Goal: Transaction & Acquisition: Book appointment/travel/reservation

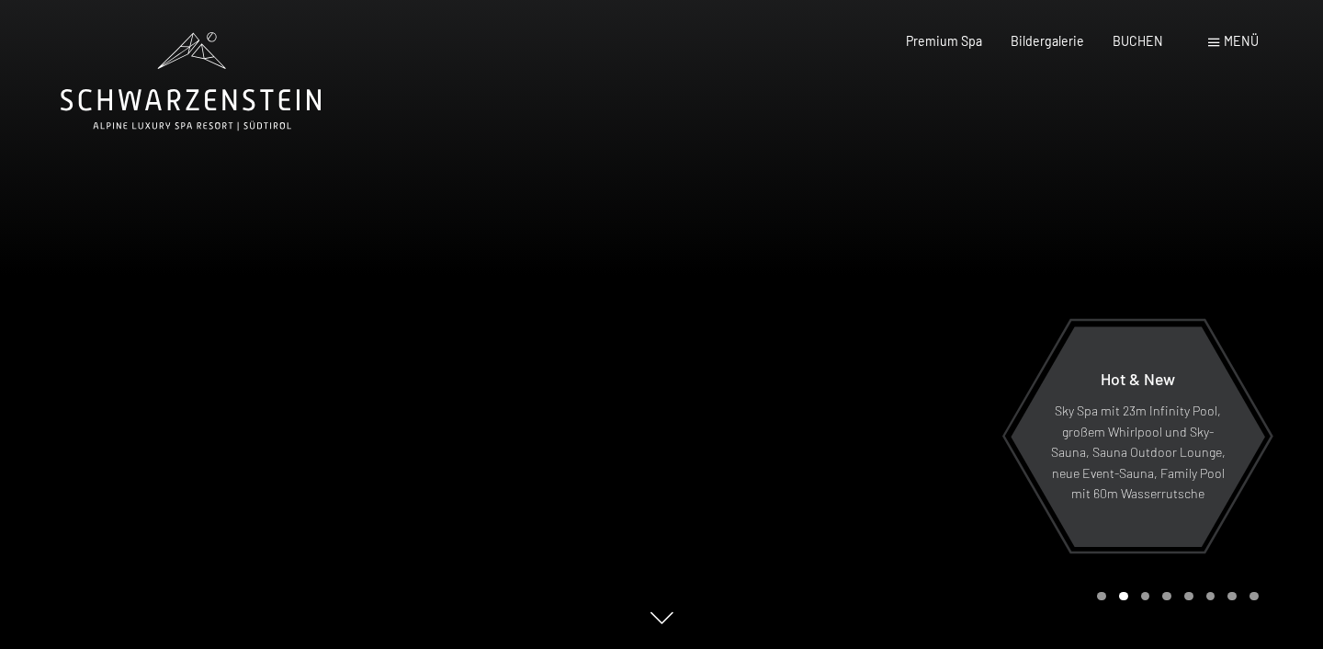
click at [1251, 43] on span "Menü" at bounding box center [1241, 41] width 35 height 16
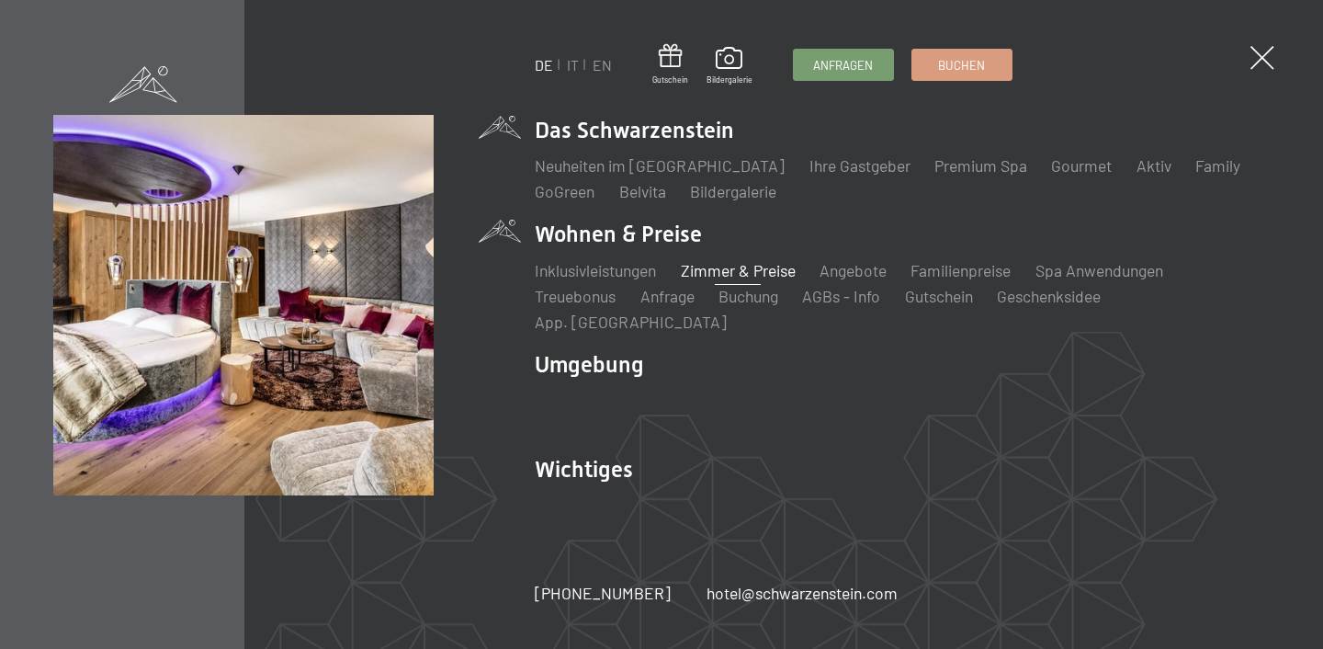
click at [748, 280] on link "Zimmer & Preise" at bounding box center [738, 270] width 115 height 20
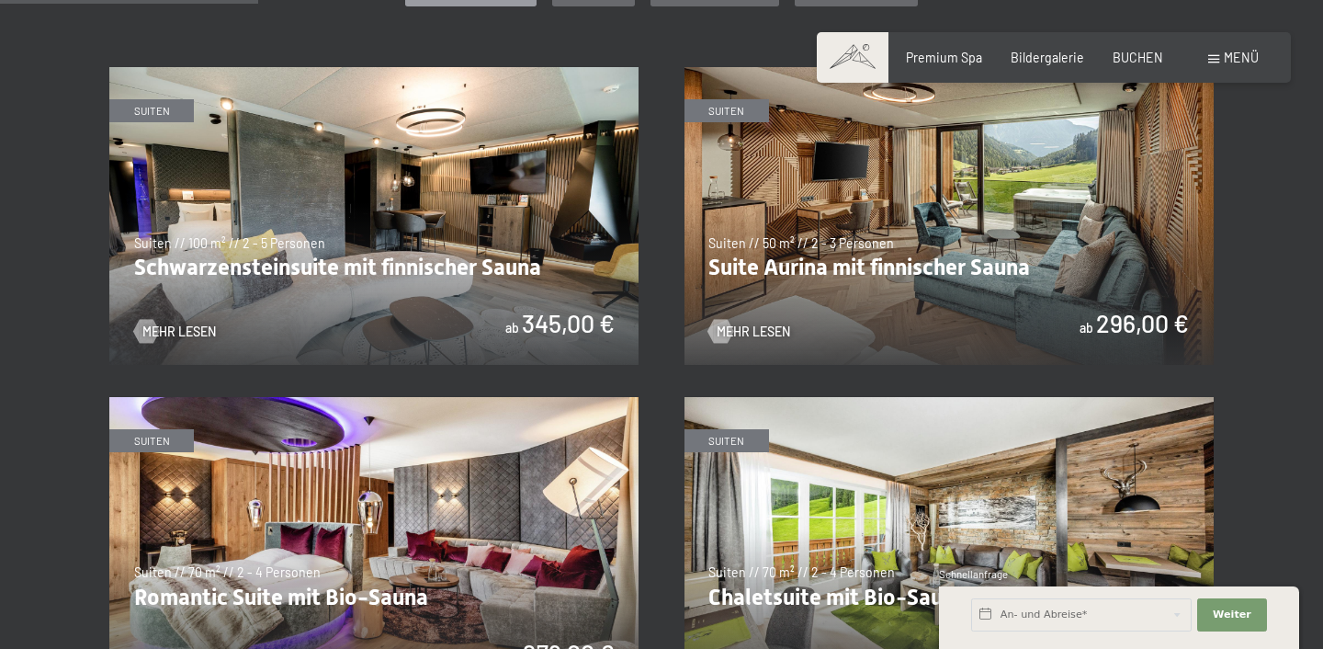
scroll to position [1009, 0]
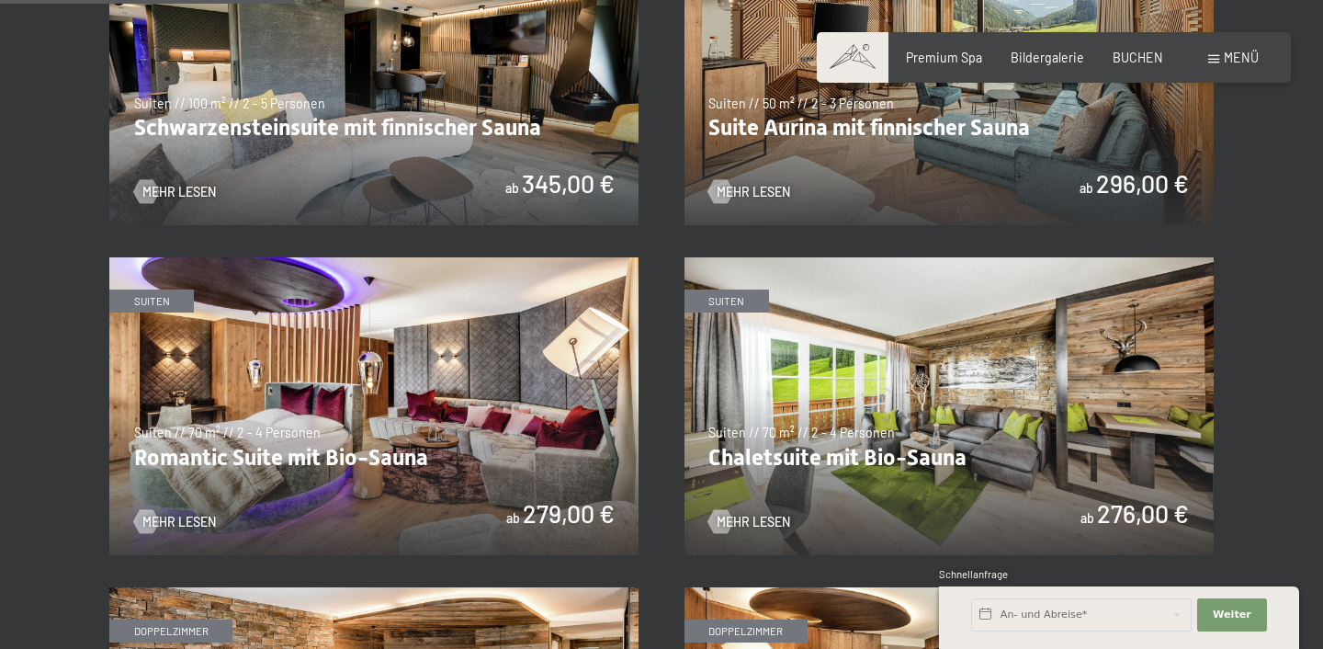
scroll to position [1152, 0]
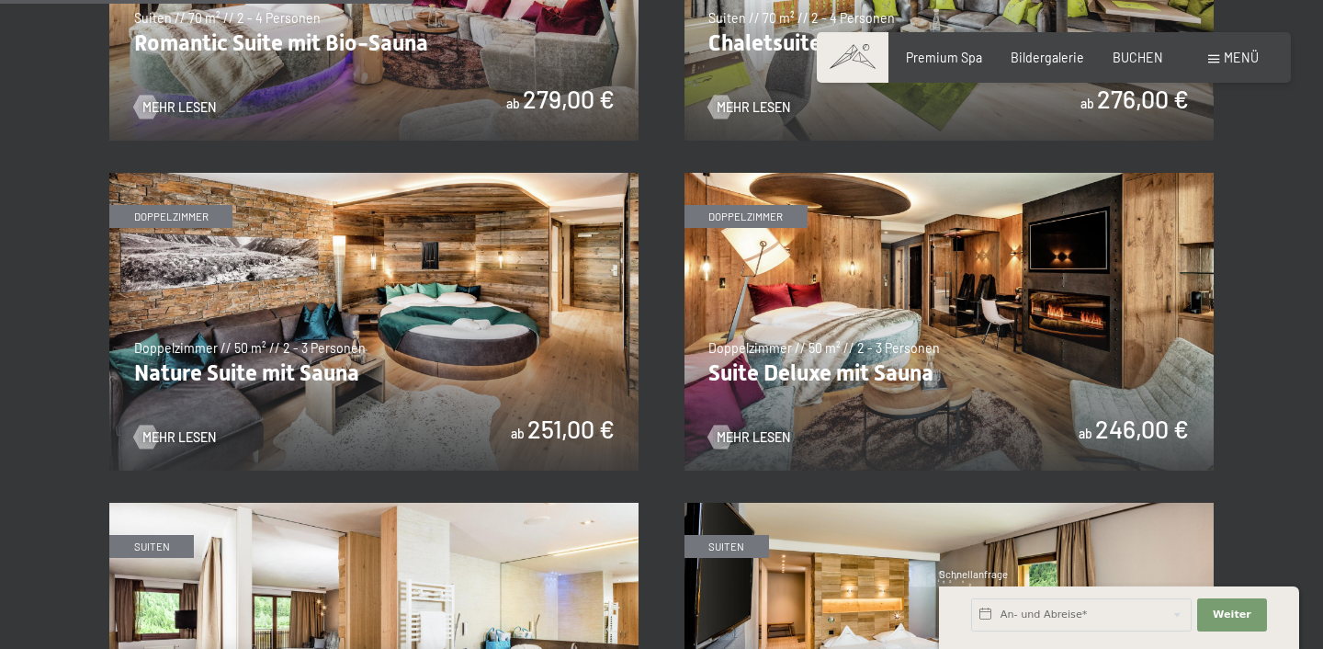
scroll to position [1612, 0]
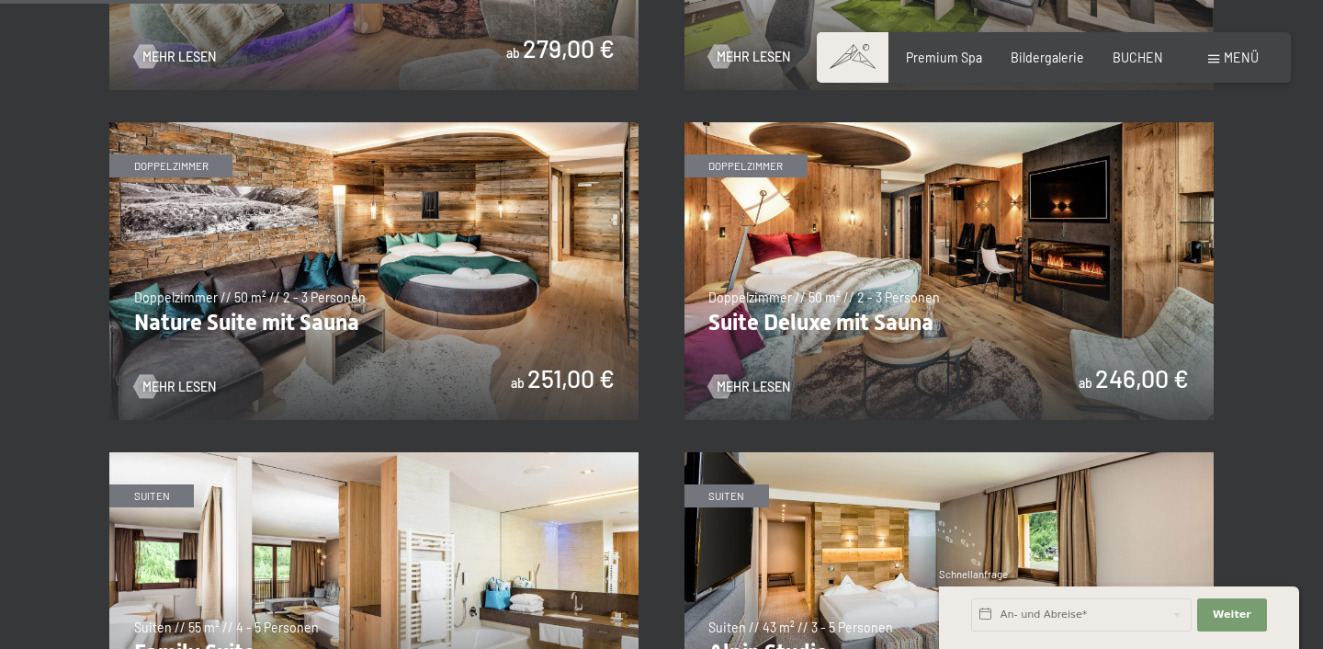
click at [314, 249] on img at bounding box center [373, 271] width 529 height 298
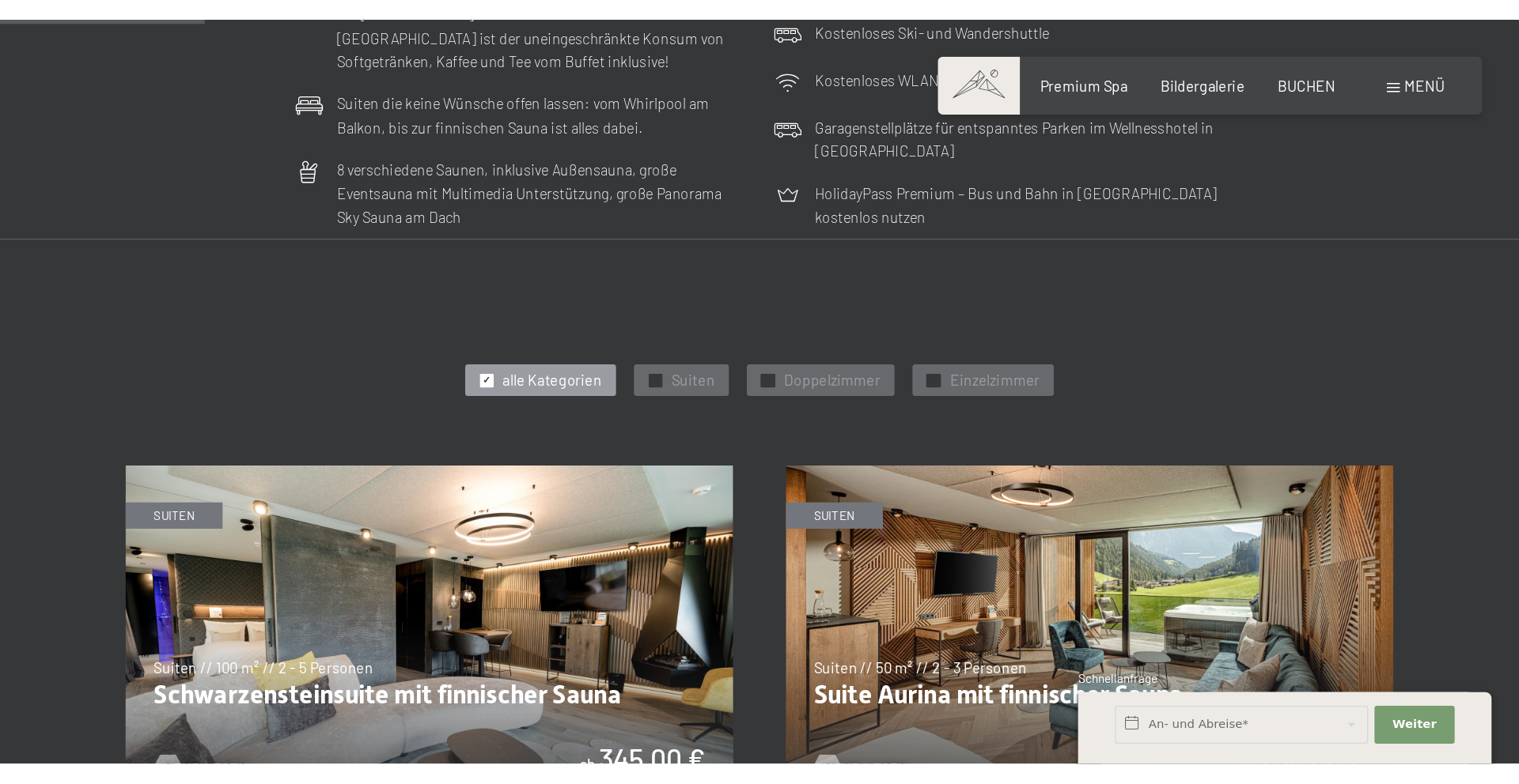
scroll to position [0, 0]
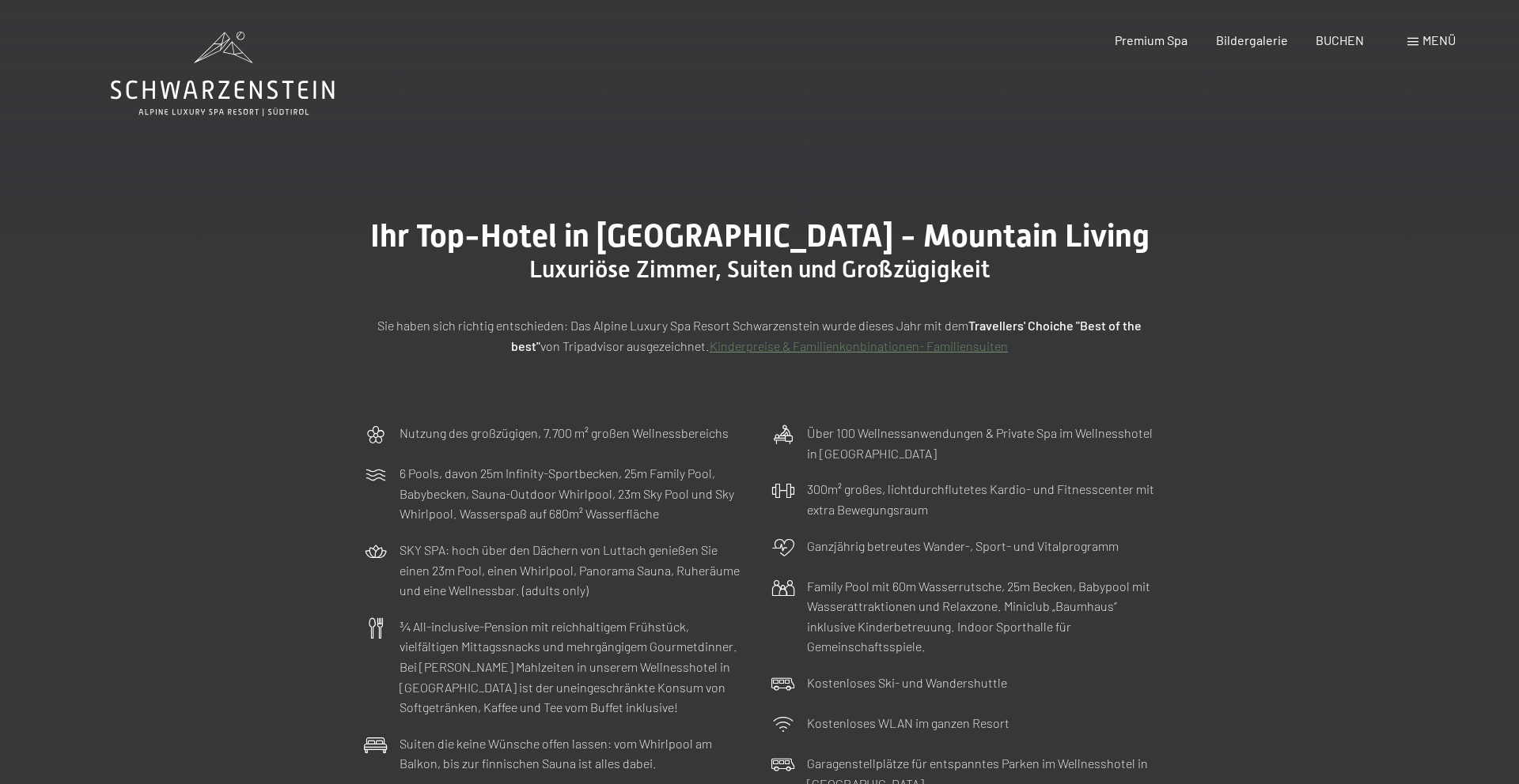
click at [183, 362] on div "Ihr Top-Hotel in Südtirol - Mountain Living Luxuriöse Zimmer, Suiten und Großzü…" at bounding box center [760, 287] width 1519 height 257
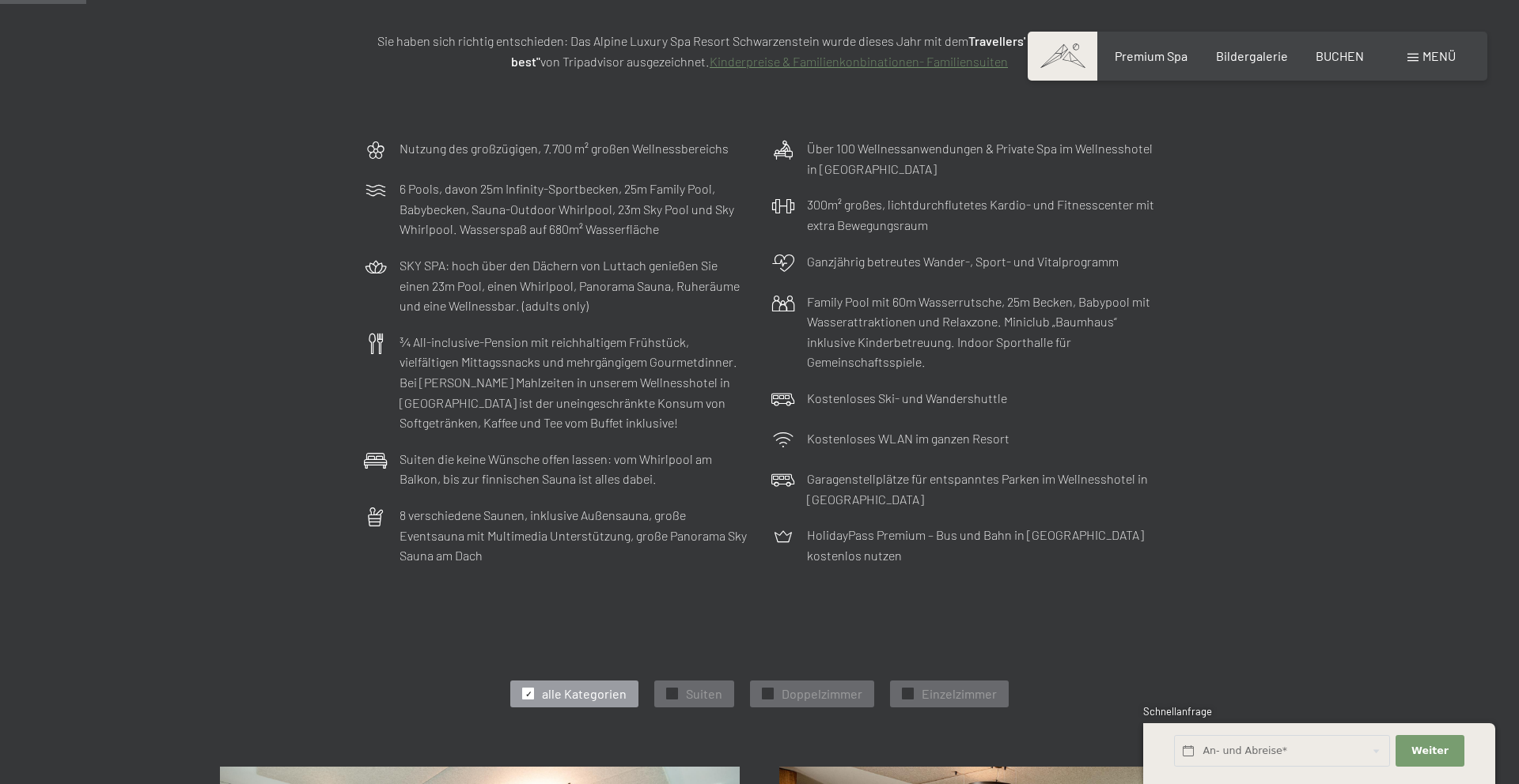
scroll to position [287, 0]
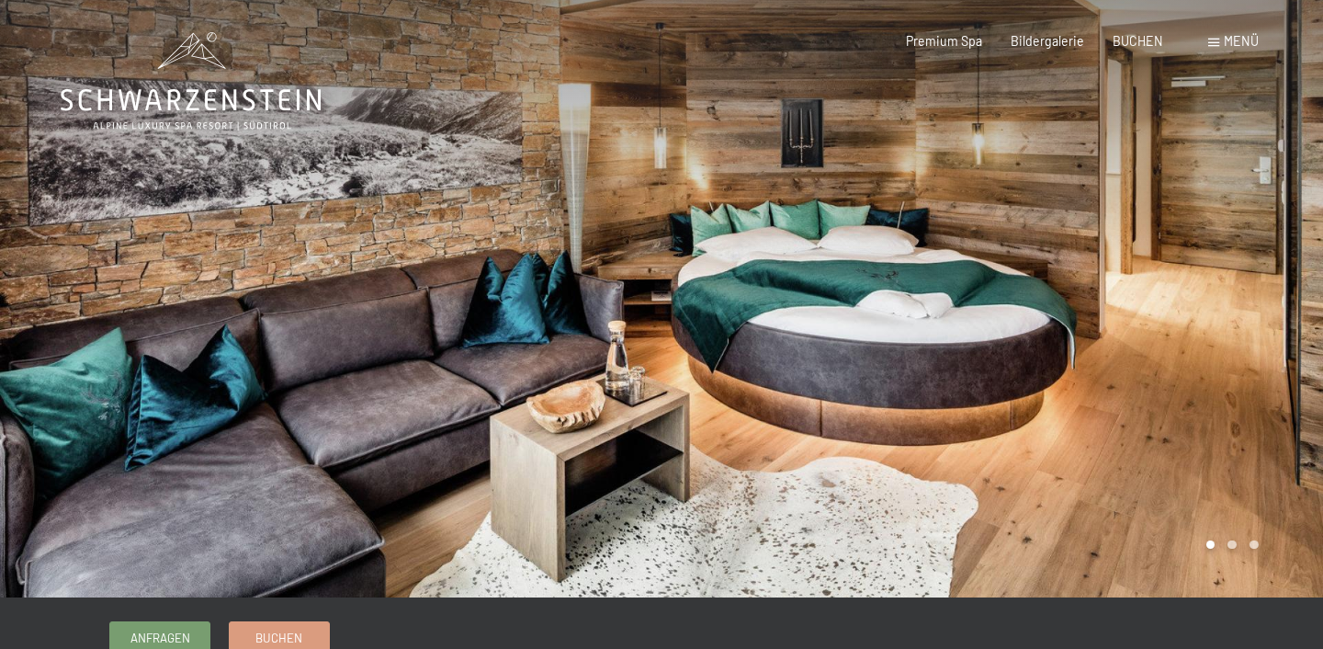
click at [1141, 306] on div at bounding box center [991, 298] width 661 height 597
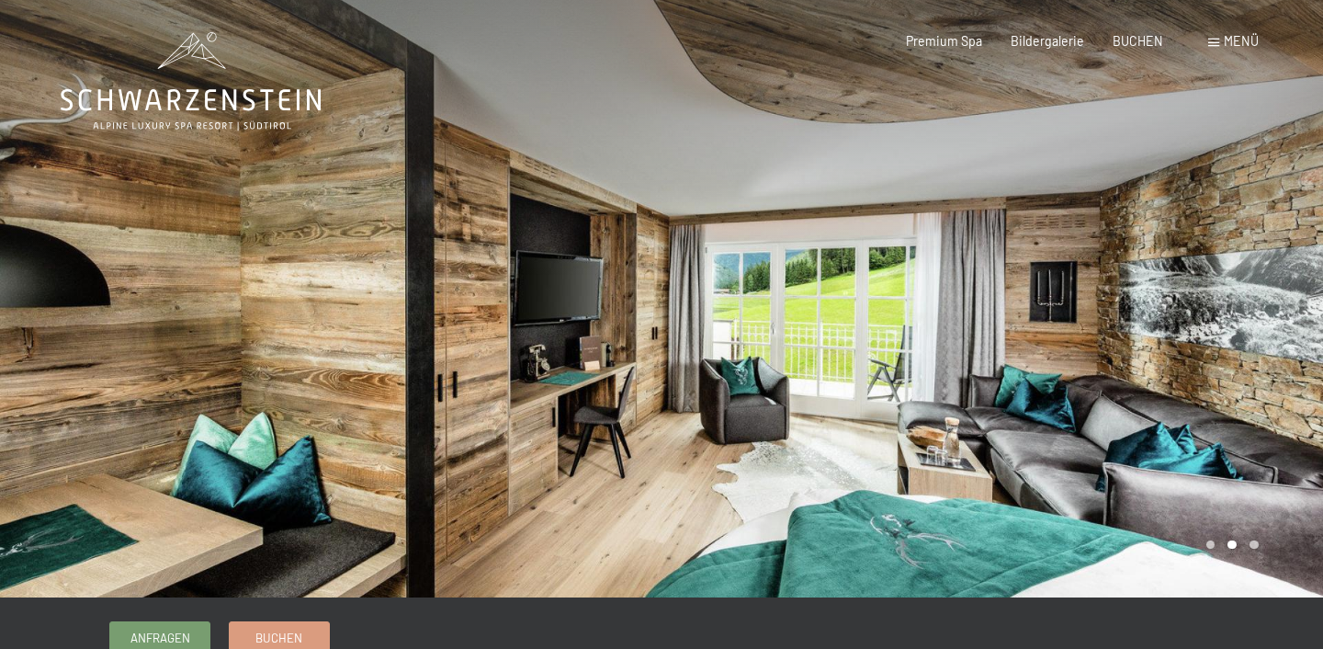
click at [1141, 306] on div at bounding box center [991, 298] width 661 height 597
